Goal: Task Accomplishment & Management: Manage account settings

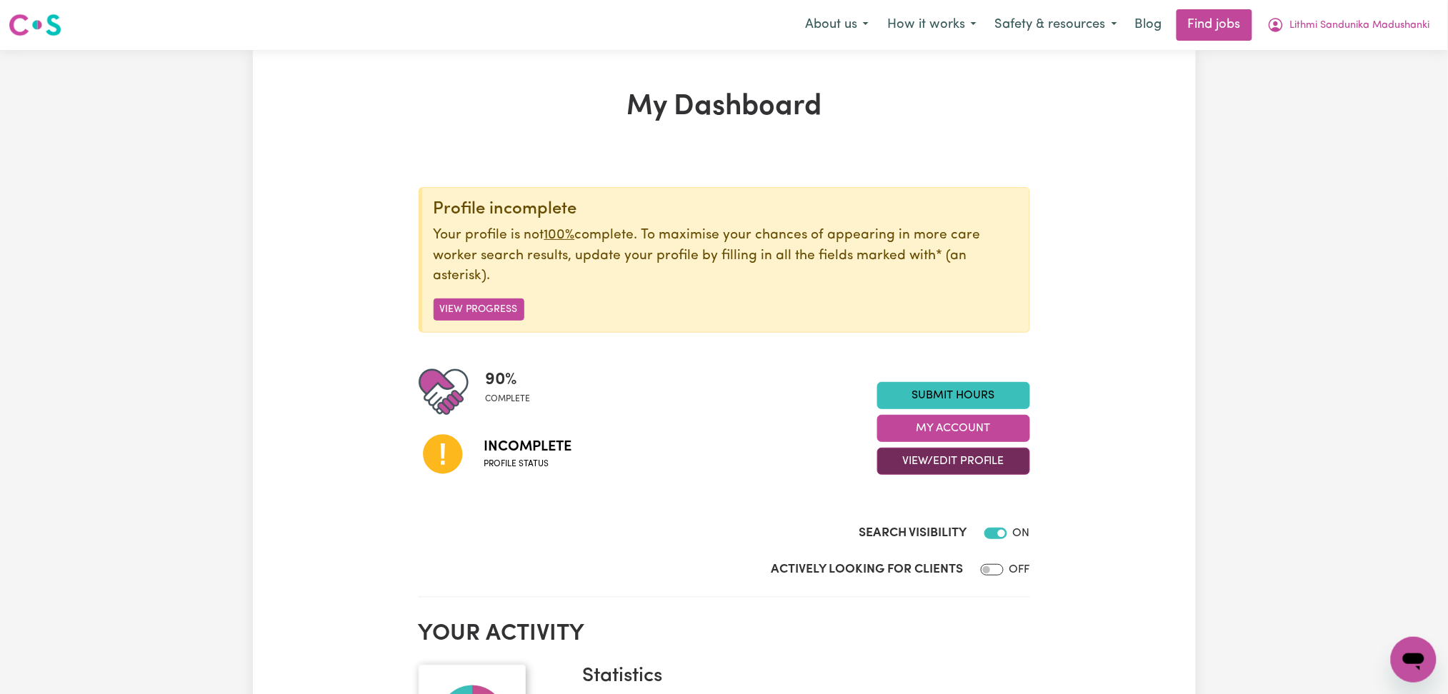
click at [914, 467] on button "View/Edit Profile" at bounding box center [953, 461] width 153 height 27
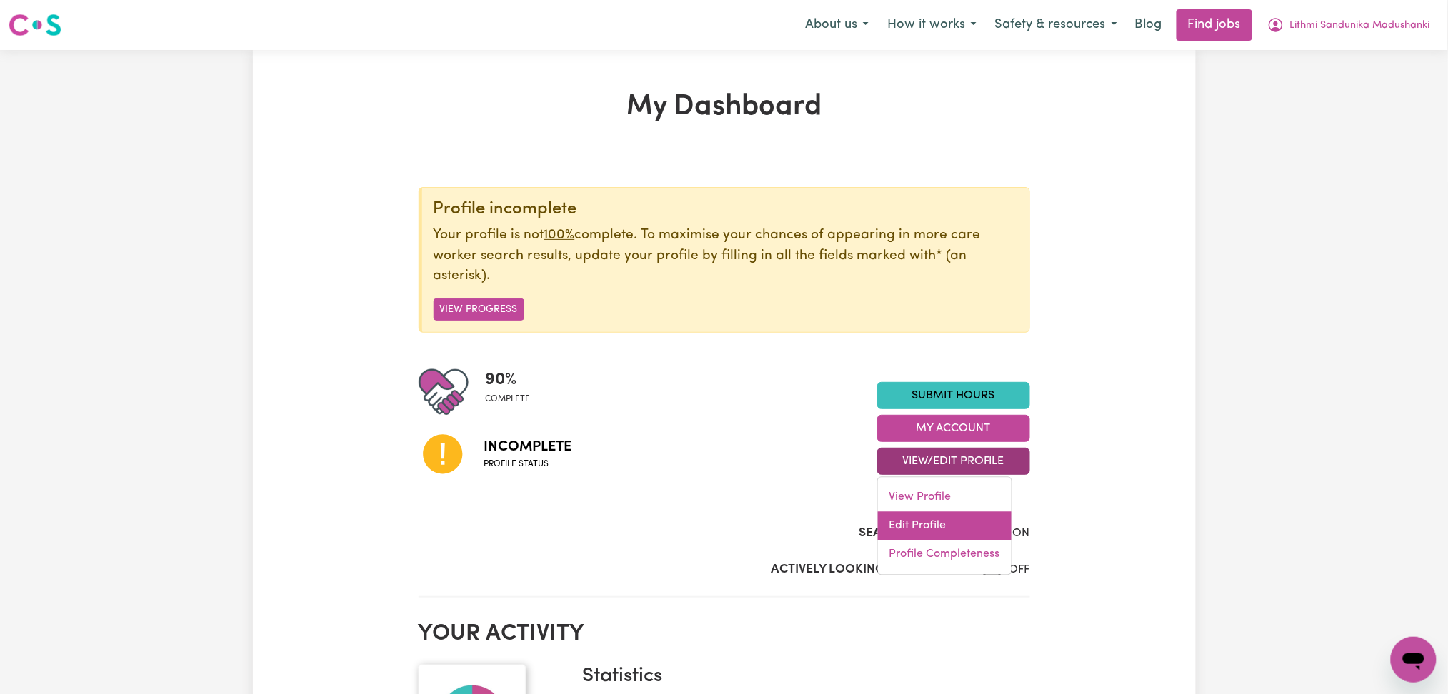
click at [916, 524] on link "Edit Profile" at bounding box center [945, 526] width 134 height 29
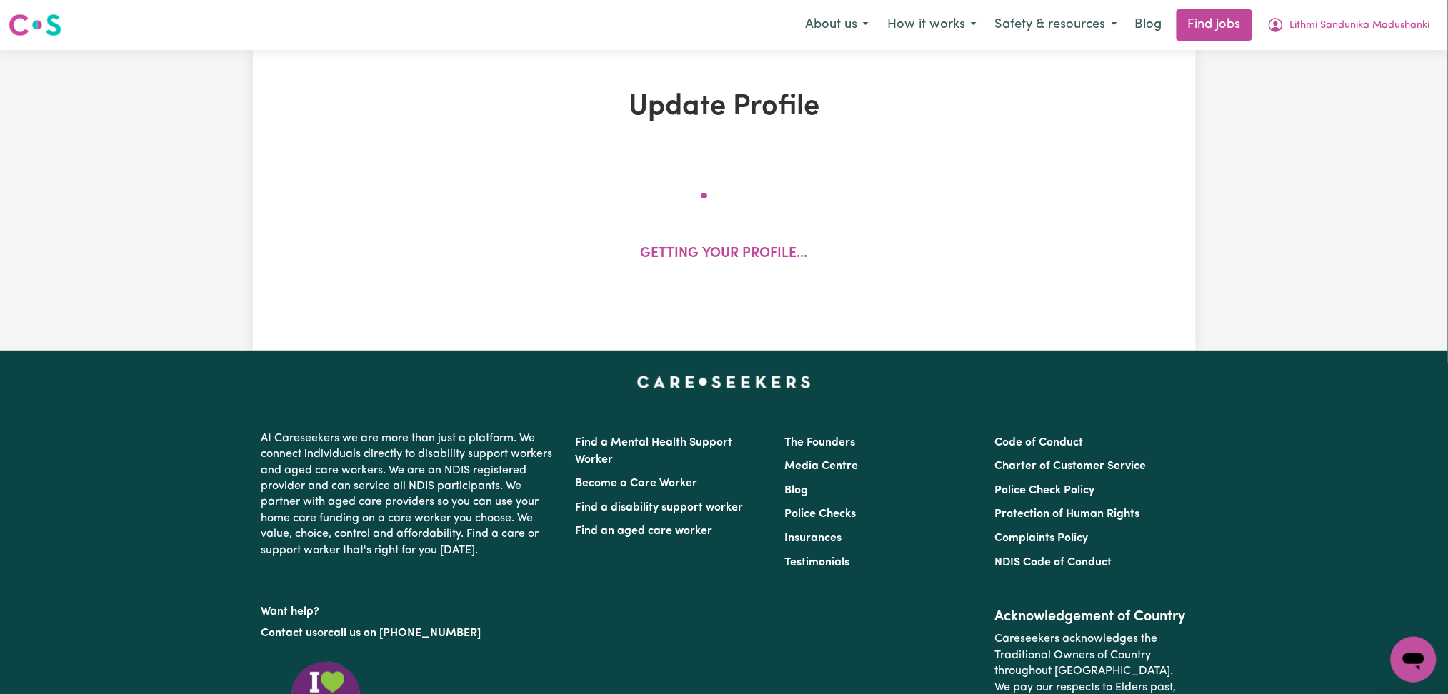
select select "[DEMOGRAPHIC_DATA]"
select select "[DEMOGRAPHIC_DATA] Work Visa"
select select "Studying a healthcare related degree or qualification"
select select "67"
select select "85"
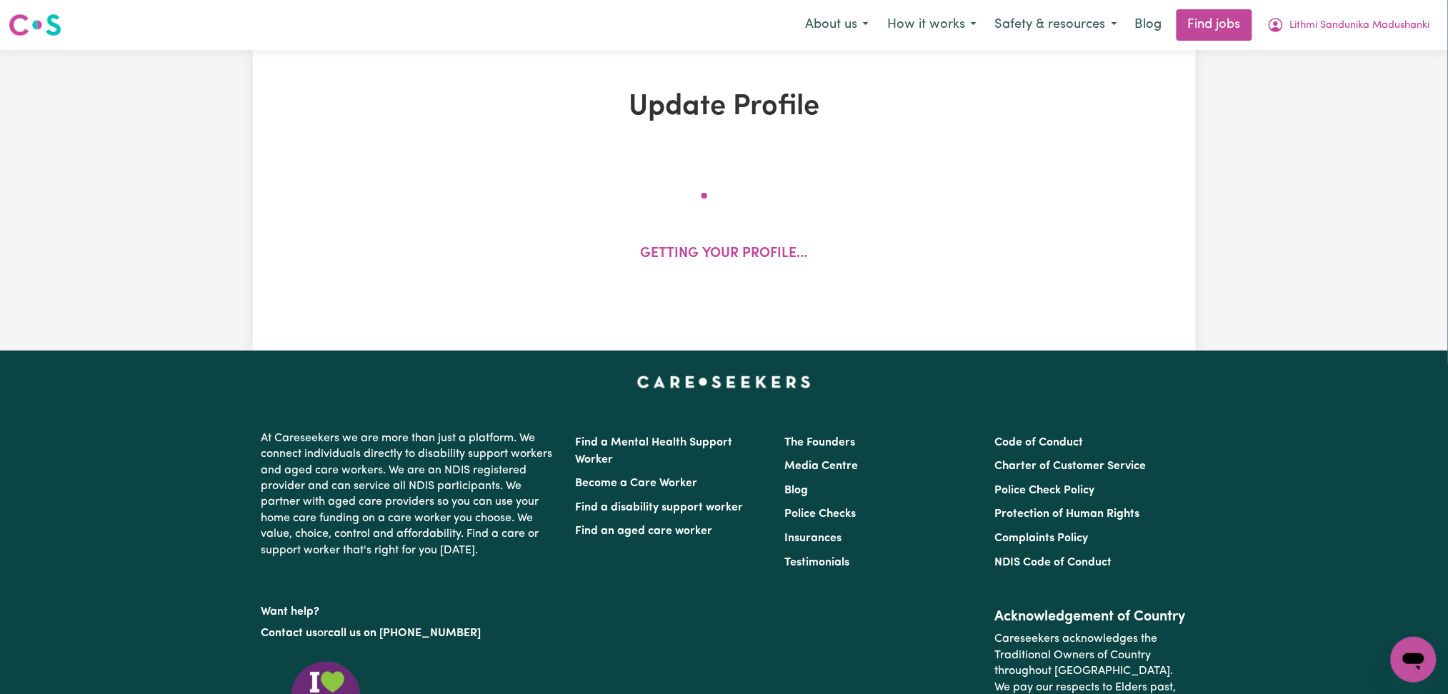
select select "90"
select select "100"
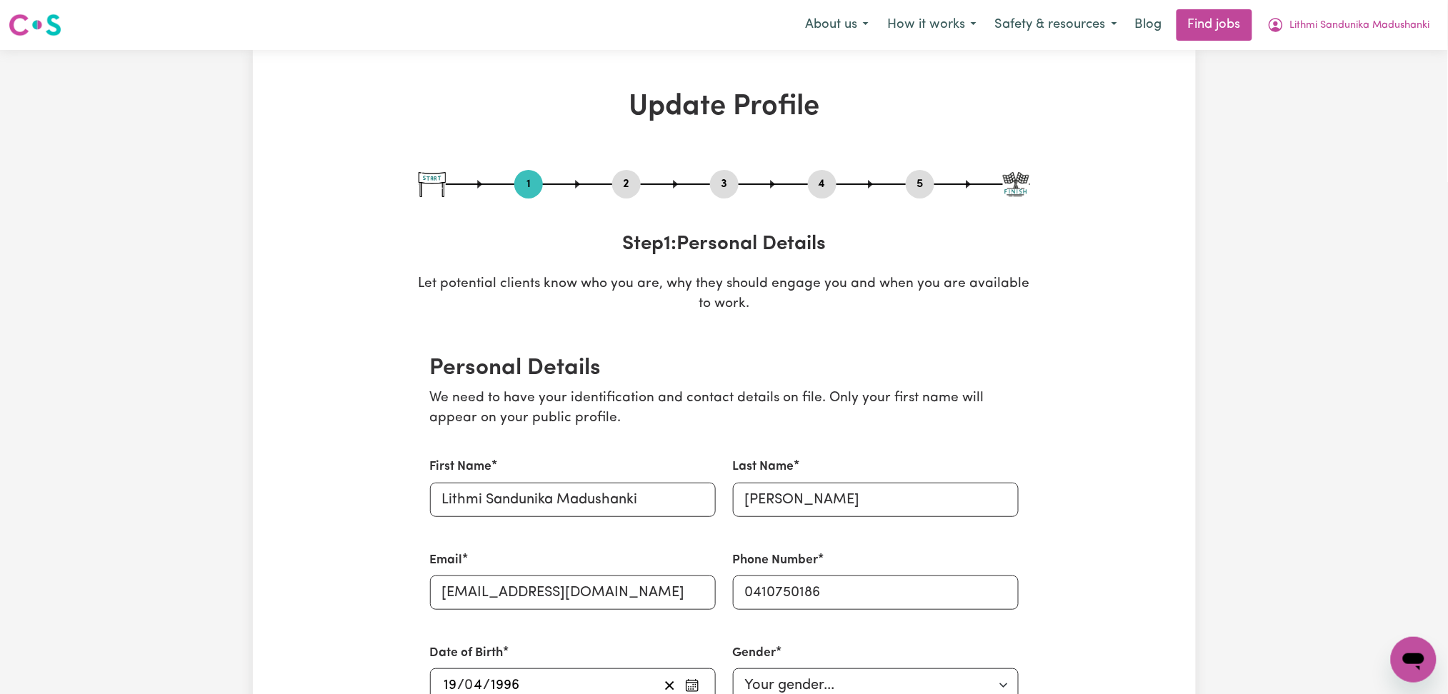
drag, startPoint x: 617, startPoint y: 177, endPoint x: 626, endPoint y: 188, distance: 13.7
click at [622, 184] on button "2" at bounding box center [626, 184] width 29 height 19
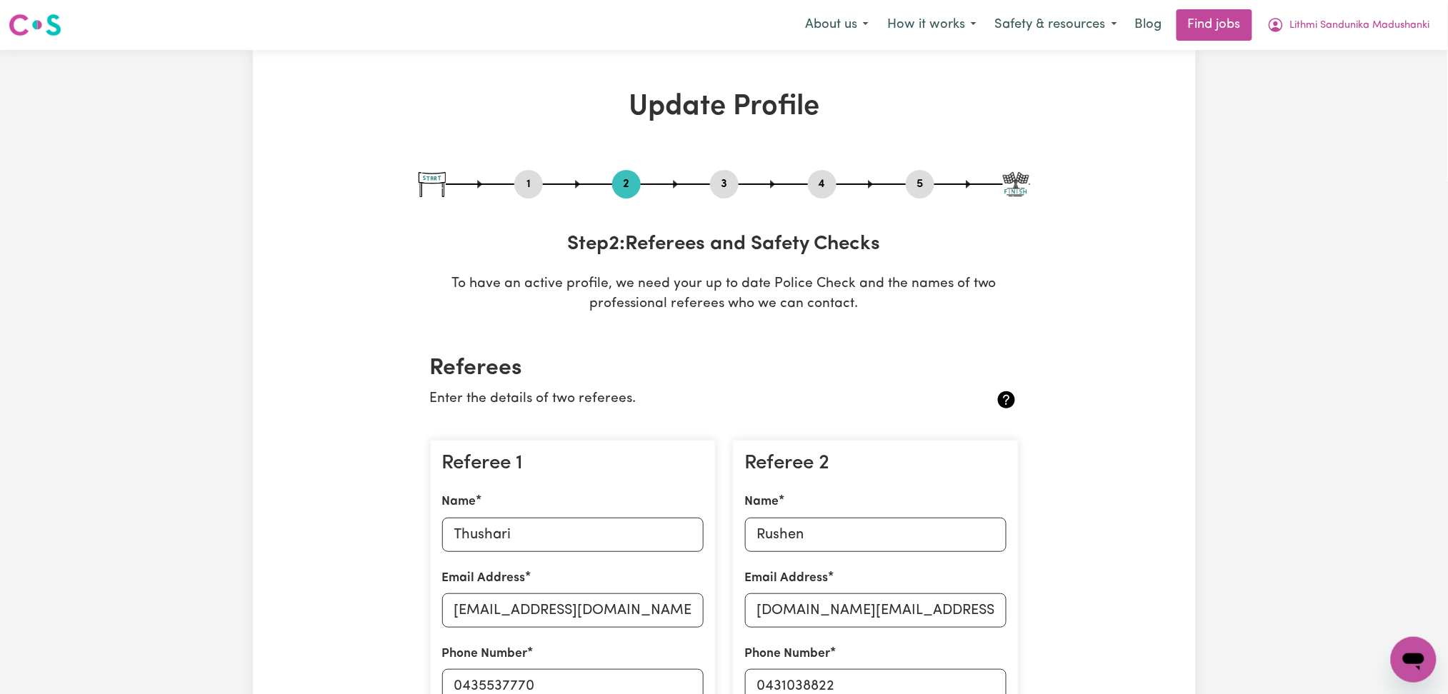
scroll to position [190, 0]
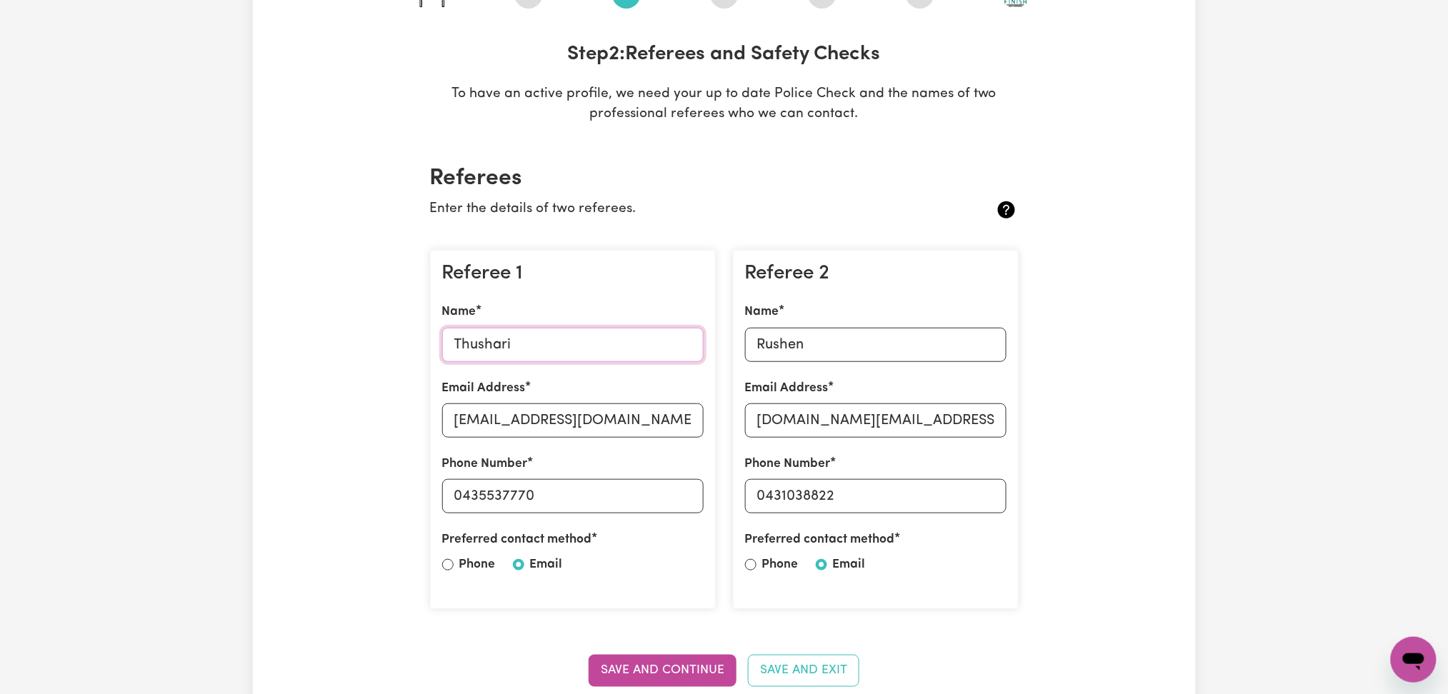
click at [532, 335] on input "Thushari" at bounding box center [572, 345] width 261 height 34
click at [552, 418] on input "[EMAIL_ADDRESS][DOMAIN_NAME]" at bounding box center [572, 421] width 261 height 34
drag, startPoint x: 464, startPoint y: 498, endPoint x: 679, endPoint y: 498, distance: 214.3
click at [679, 498] on input "0435537770" at bounding box center [572, 496] width 261 height 34
click at [873, 348] on input "Rushen" at bounding box center [875, 345] width 261 height 34
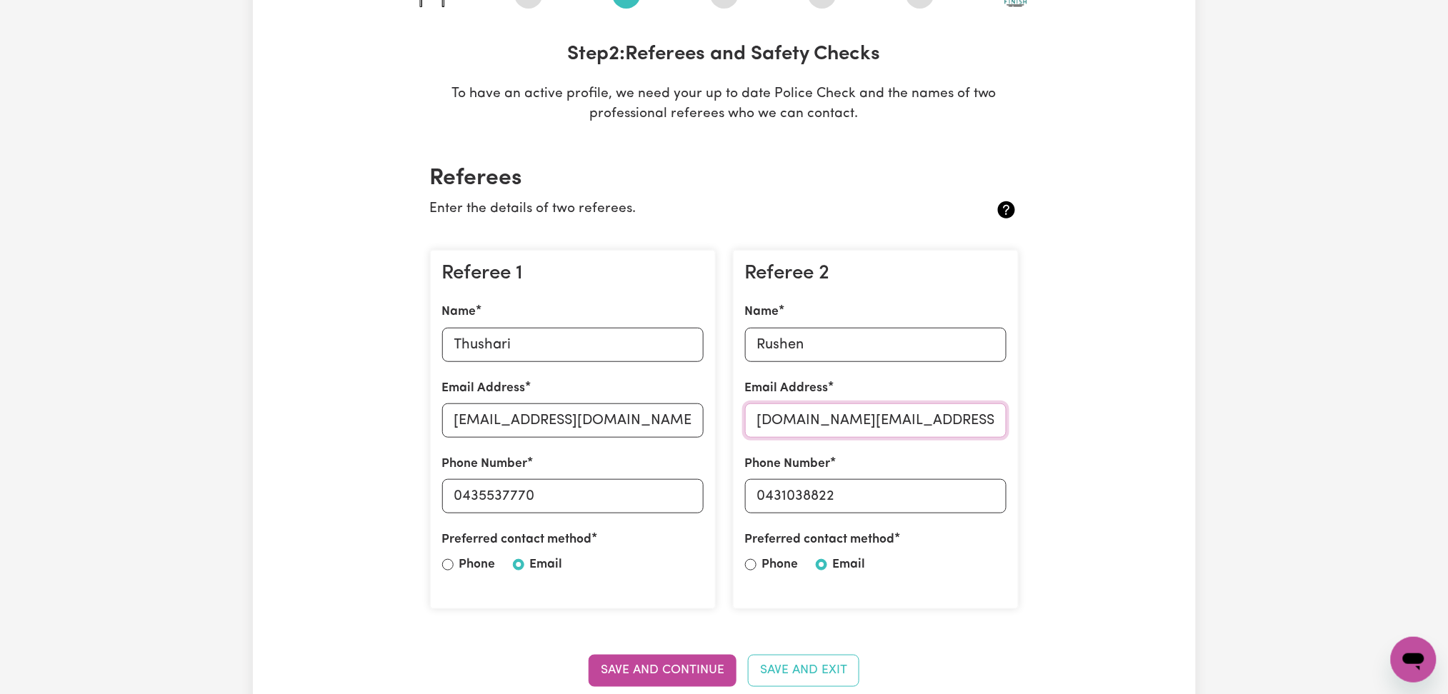
click at [854, 436] on input "[DOMAIN_NAME][EMAIL_ADDRESS][DOMAIN_NAME]" at bounding box center [875, 421] width 261 height 34
drag, startPoint x: 762, startPoint y: 497, endPoint x: 907, endPoint y: 497, distance: 145.0
click at [907, 497] on input "0431038822" at bounding box center [875, 496] width 261 height 34
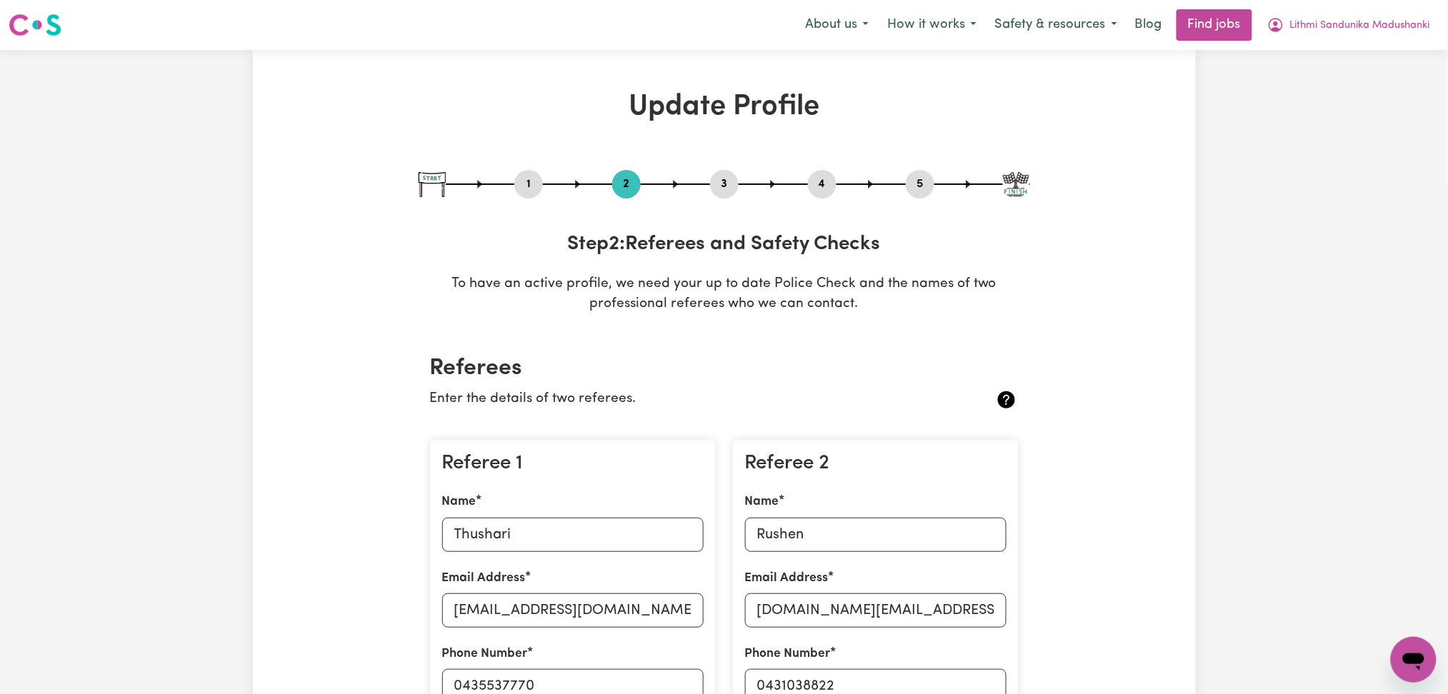
drag, startPoint x: 918, startPoint y: 172, endPoint x: 916, endPoint y: 194, distance: 21.5
click at [918, 173] on div "5" at bounding box center [920, 184] width 29 height 29
drag, startPoint x: 930, startPoint y: 177, endPoint x: 794, endPoint y: 267, distance: 162.9
click at [924, 180] on button "5" at bounding box center [920, 184] width 29 height 19
select select "I am providing services privately on my own"
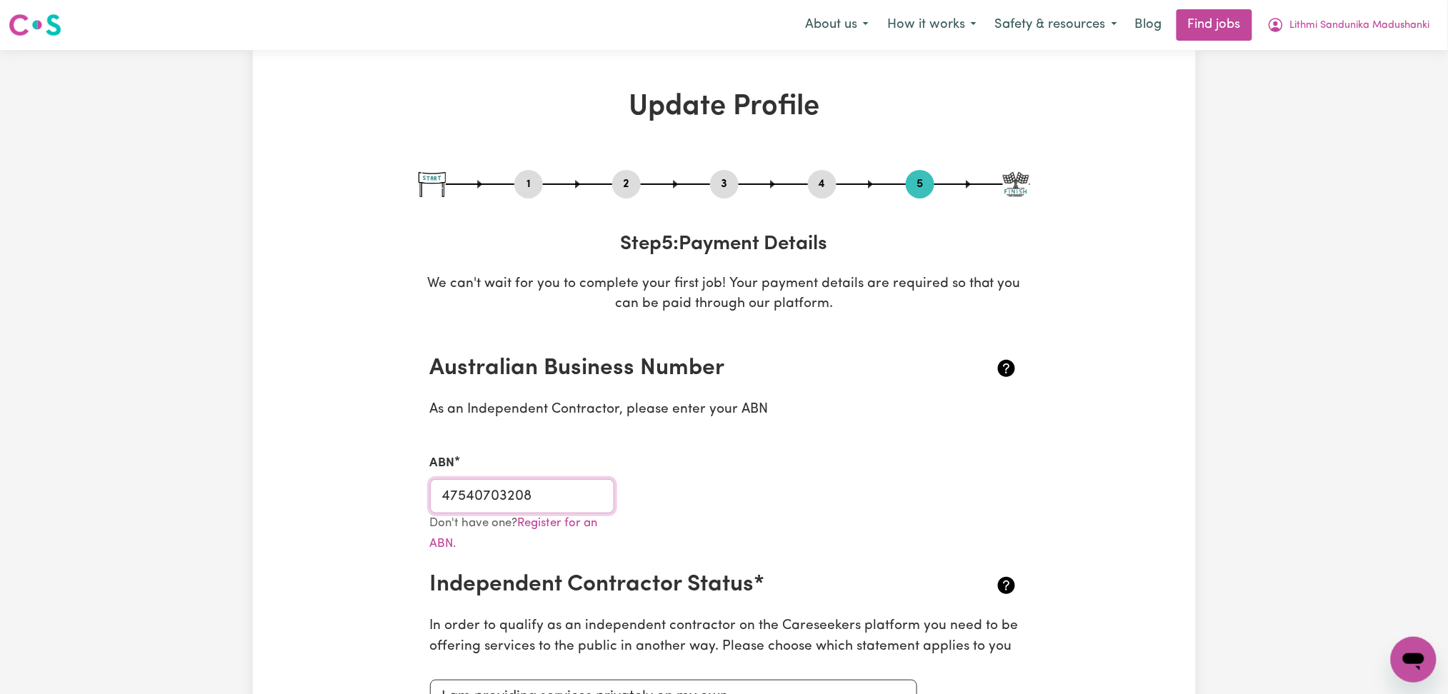
click at [547, 496] on input "47540703208" at bounding box center [522, 496] width 185 height 34
click at [1404, 25] on span "Lithmi Sandunika Madushanki" at bounding box center [1360, 26] width 140 height 16
click at [1387, 78] on link "My Dashboard" at bounding box center [1382, 82] width 113 height 27
